Goal: Task Accomplishment & Management: Complete application form

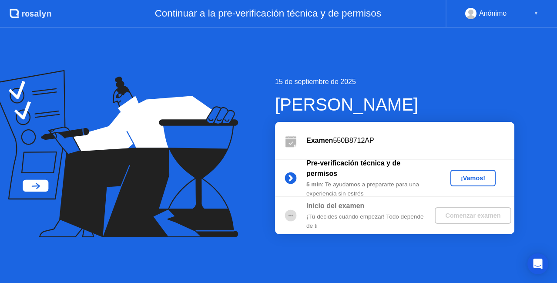
click at [483, 171] on button "¡Vamos!" at bounding box center [473, 178] width 45 height 17
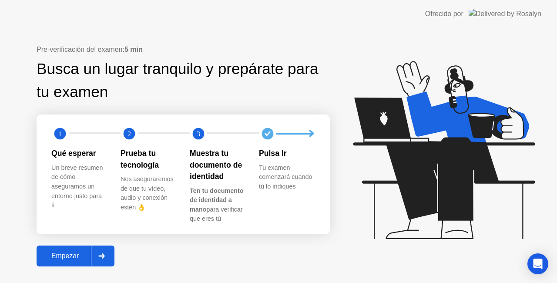
click at [69, 258] on div "Empezar" at bounding box center [65, 256] width 52 height 8
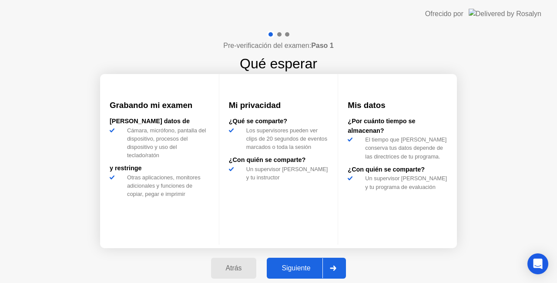
click at [304, 265] on div "Siguiente" at bounding box center [296, 268] width 53 height 8
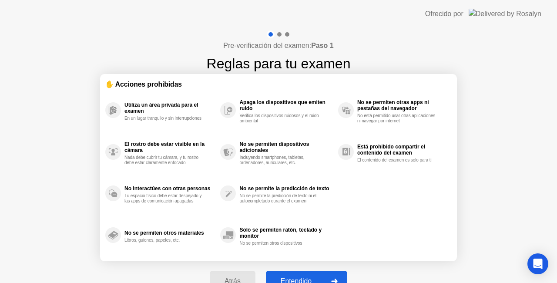
click at [307, 275] on button "Entendido" at bounding box center [306, 281] width 81 height 21
select select "**********"
select select "*******"
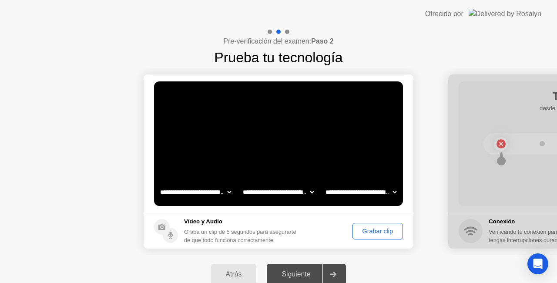
click at [373, 230] on div "Grabar clip" at bounding box center [378, 231] width 44 height 7
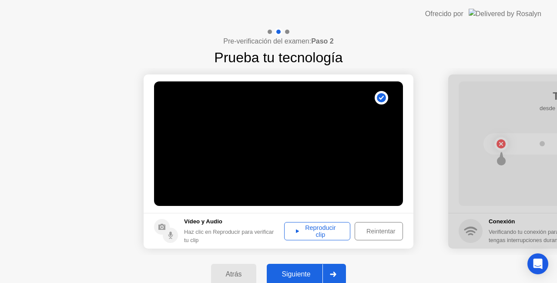
click at [327, 233] on div "Reproducir clip" at bounding box center [317, 231] width 60 height 14
click at [333, 273] on icon at bounding box center [333, 274] width 7 height 5
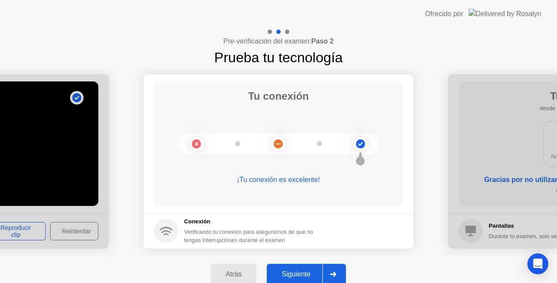
click at [334, 274] on icon at bounding box center [333, 274] width 7 height 5
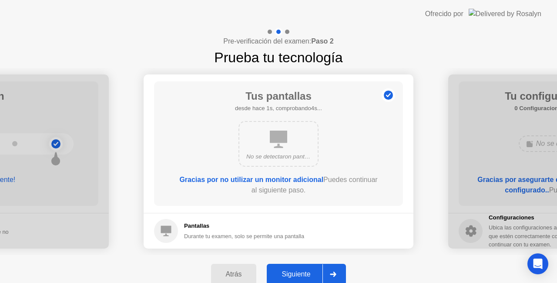
click at [312, 267] on button "Siguiente" at bounding box center [306, 274] width 79 height 21
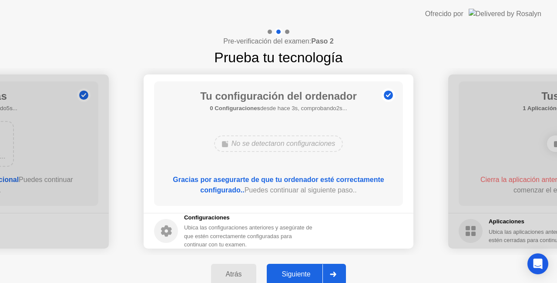
click at [312, 263] on div "Atrás Siguiente" at bounding box center [278, 274] width 557 height 38
click at [312, 270] on div "Siguiente" at bounding box center [296, 274] width 53 height 8
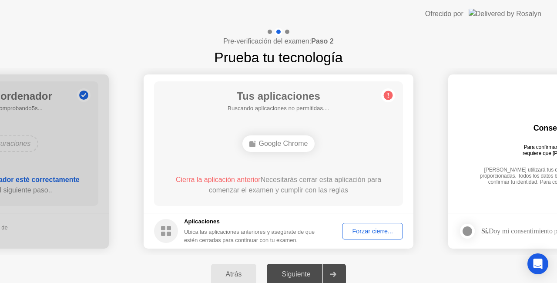
click at [351, 236] on button "Forzar cierre..." at bounding box center [372, 231] width 61 height 17
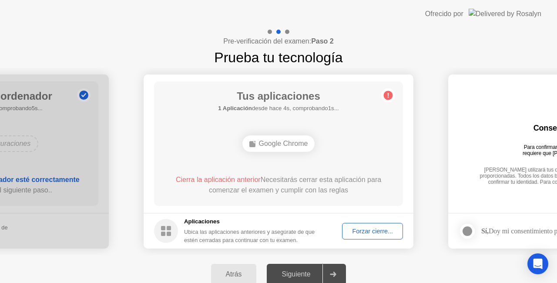
click at [364, 234] on div "Forzar cierre..." at bounding box center [372, 231] width 55 height 7
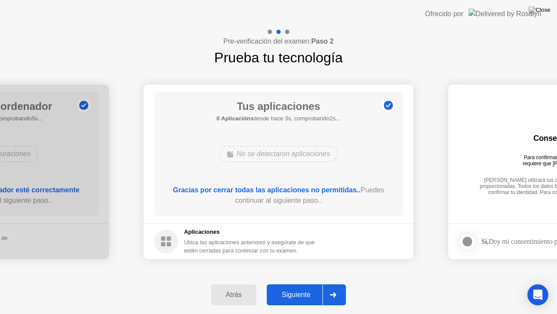
click at [285, 283] on button "Siguiente" at bounding box center [306, 294] width 79 height 21
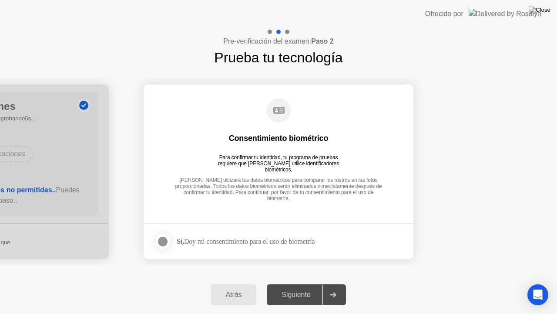
click at [164, 246] on div at bounding box center [163, 241] width 10 height 10
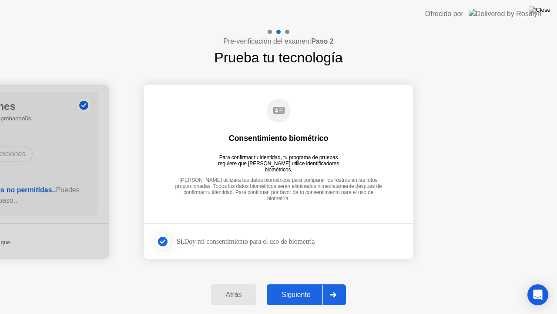
click at [302, 283] on div "Siguiente" at bounding box center [296, 295] width 53 height 8
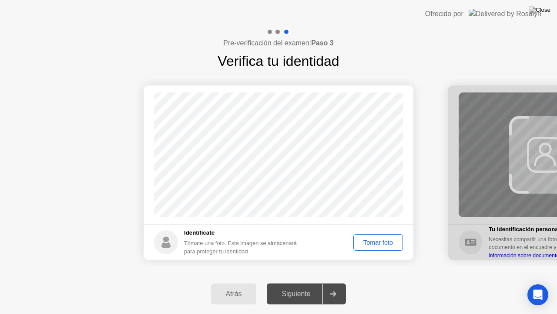
click at [383, 246] on div "Tomar foto" at bounding box center [379, 242] width 44 height 7
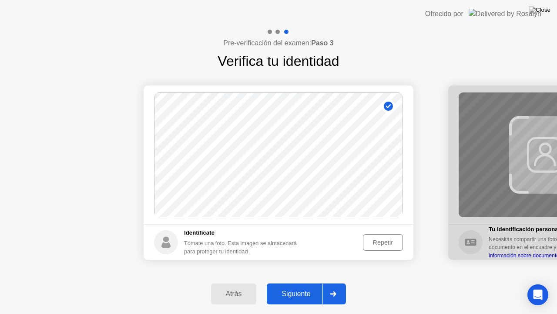
click at [310, 283] on div "Siguiente" at bounding box center [296, 294] width 53 height 8
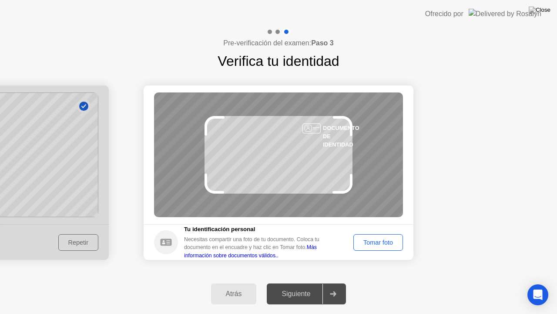
click at [378, 244] on div "Tomar foto" at bounding box center [379, 242] width 44 height 7
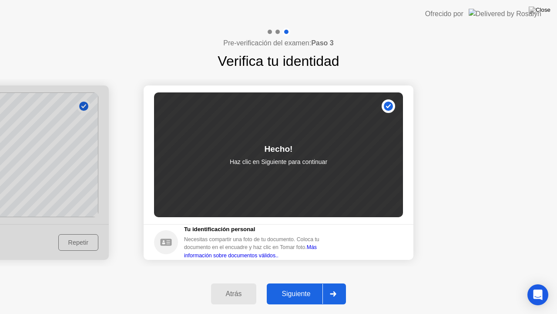
click at [333, 283] on icon at bounding box center [333, 293] width 7 height 5
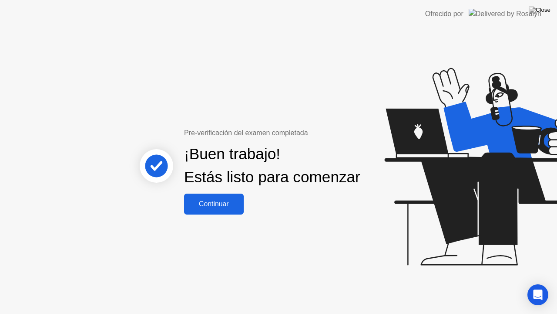
click at [208, 208] on div "Continuar" at bounding box center [214, 204] width 54 height 8
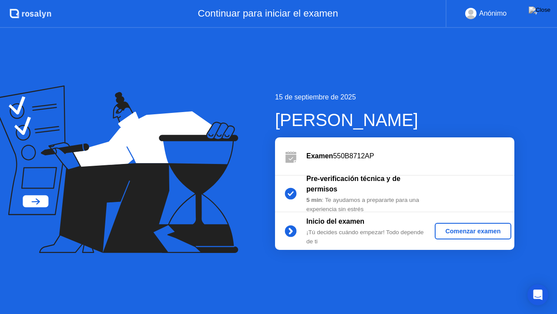
click at [503, 236] on button "Comenzar examen" at bounding box center [473, 231] width 76 height 17
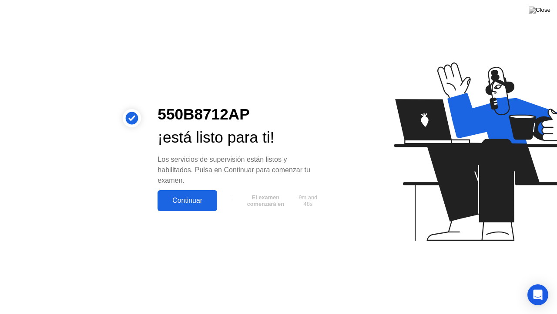
click at [195, 196] on div "Continuar" at bounding box center [187, 200] width 54 height 8
